Goal: Obtain resource: Download file/media

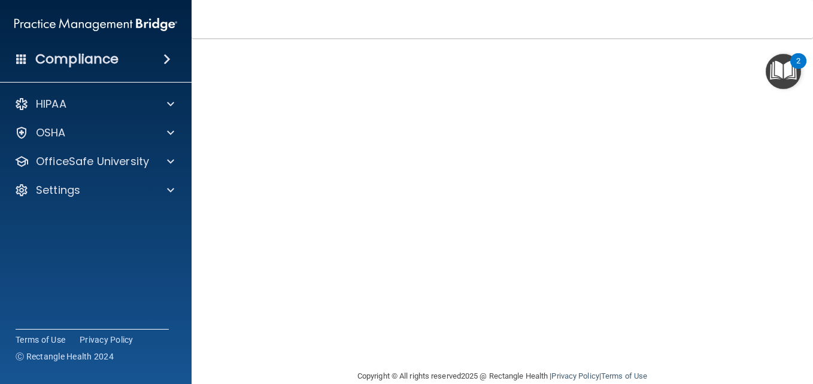
scroll to position [56, 0]
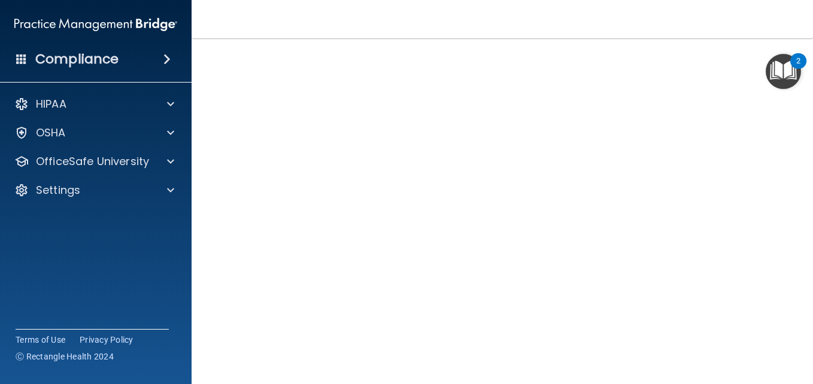
click at [802, 370] on main "HIPAA Officer Certification This course doesn’t expire until . Are you sure you…" at bounding box center [501, 211] width 621 height 346
click at [801, 373] on main "HIPAA Officer Certification This course doesn’t expire until . Are you sure you…" at bounding box center [501, 211] width 621 height 346
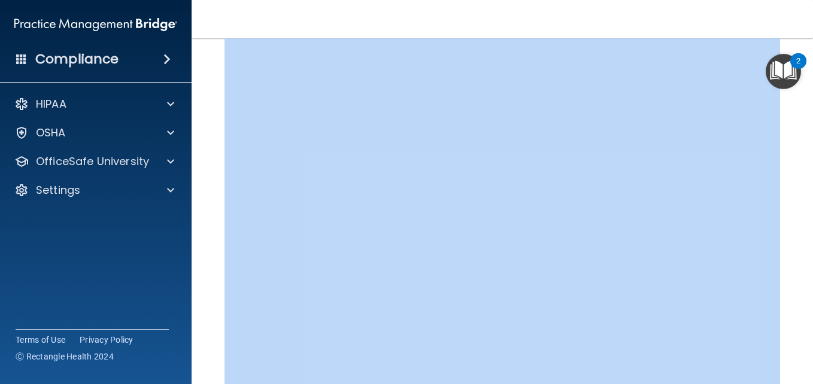
click at [801, 373] on main "HIPAA Officer Certification This course doesn’t expire until . Are you sure you…" at bounding box center [501, 211] width 621 height 346
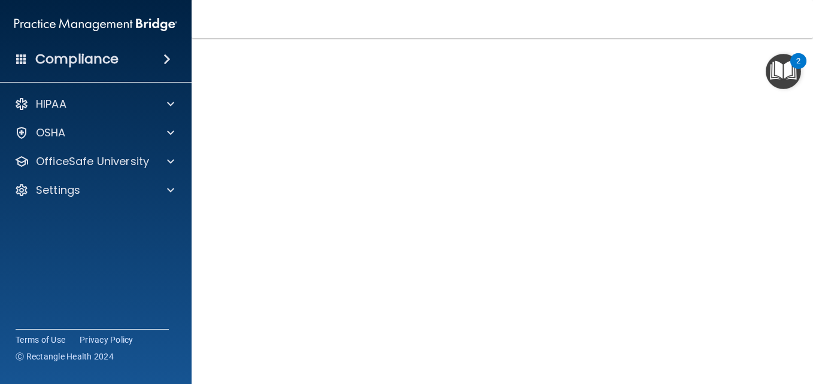
scroll to position [56, 0]
click at [803, 375] on main "HIPAA Officer Certification This course doesn’t expire until . Are you sure you…" at bounding box center [501, 211] width 621 height 346
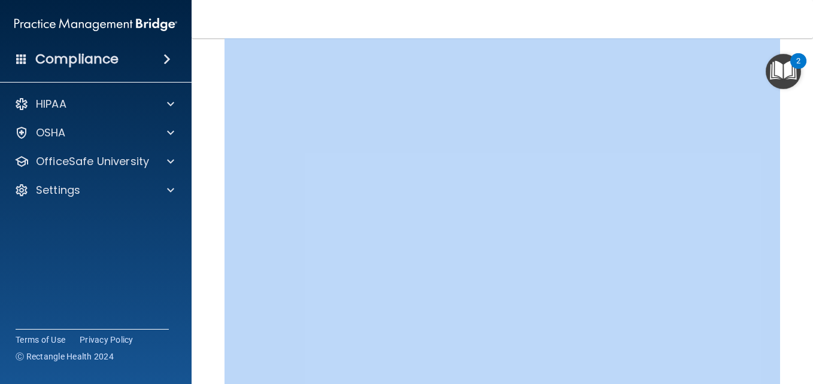
scroll to position [99, 0]
click at [803, 375] on main "HIPAA Officer Certification This course doesn’t expire until . Are you sure you…" at bounding box center [501, 211] width 621 height 346
drag, startPoint x: 803, startPoint y: 375, endPoint x: 788, endPoint y: 264, distance: 112.3
click at [788, 264] on main "HIPAA Officer Certification This course doesn’t expire until . Are you sure you…" at bounding box center [501, 211] width 621 height 346
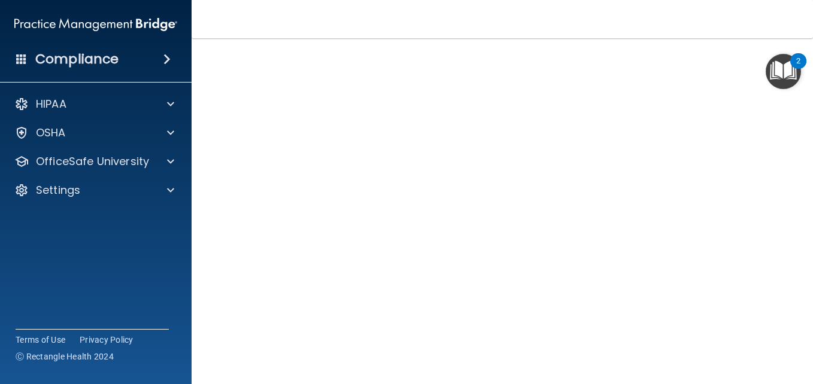
scroll to position [56, 0]
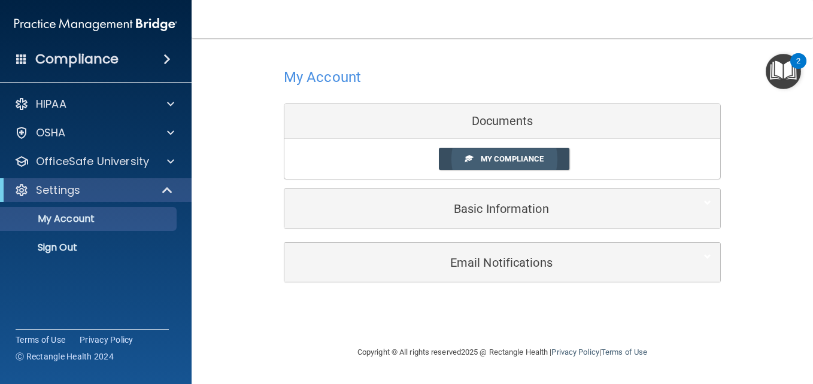
click at [486, 163] on span "My Compliance" at bounding box center [511, 158] width 63 height 9
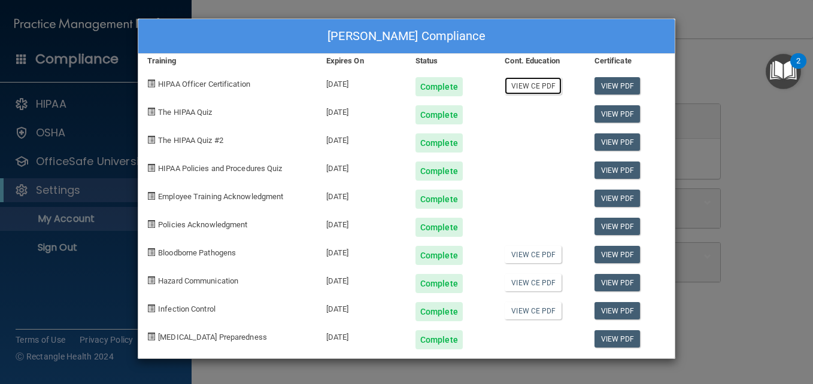
click at [528, 90] on link "View CE PDF" at bounding box center [532, 85] width 57 height 17
